Goal: Information Seeking & Learning: Learn about a topic

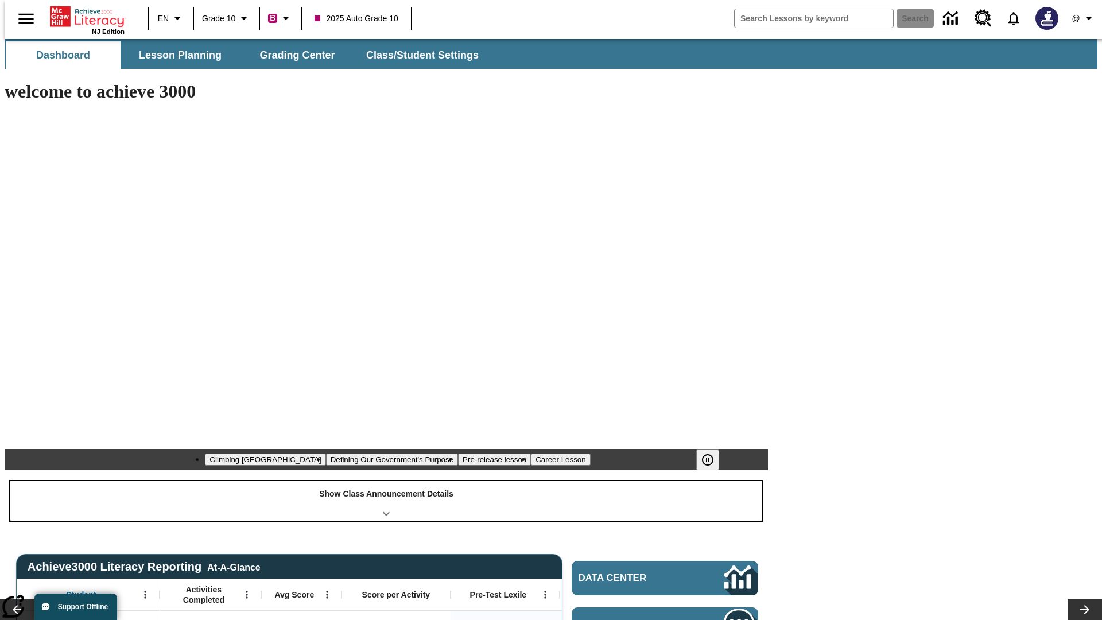
click at [386, 481] on div "Show Class Announcement Details" at bounding box center [386, 501] width 752 height 40
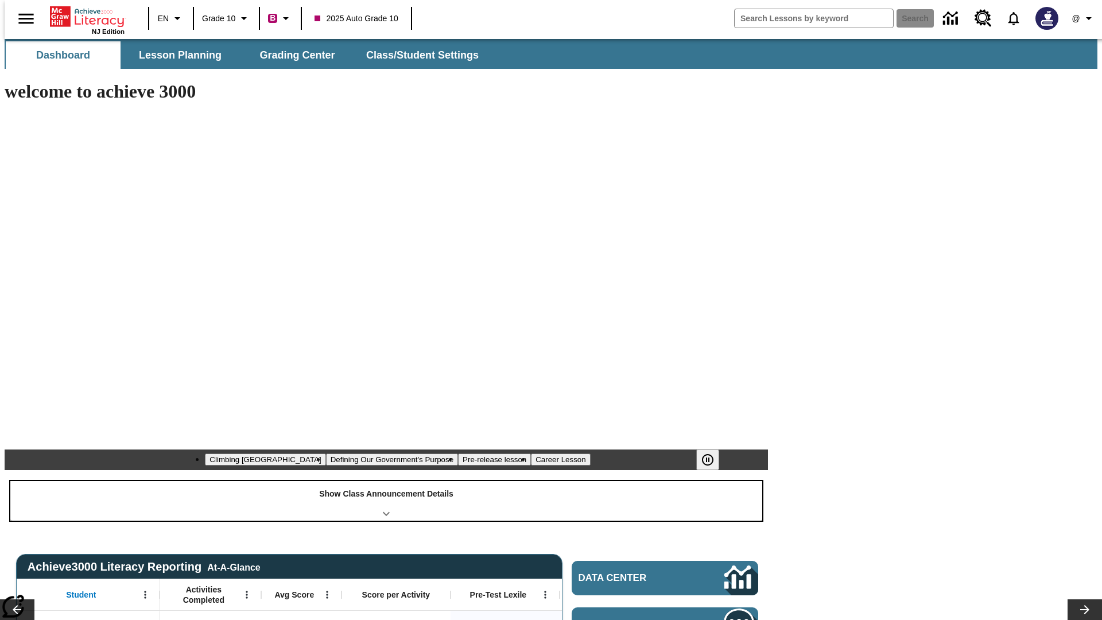
click at [386, 481] on div "Show Class Announcement Details" at bounding box center [386, 501] width 752 height 40
